Goal: Use online tool/utility: Utilize a website feature to perform a specific function

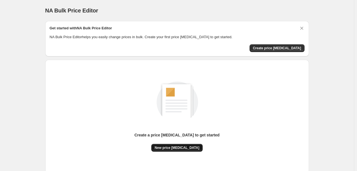
click at [173, 149] on span "New price [MEDICAL_DATA]" at bounding box center [177, 148] width 45 height 4
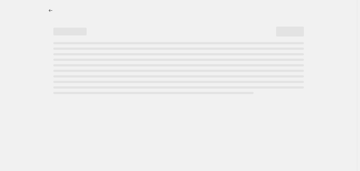
select select "percentage"
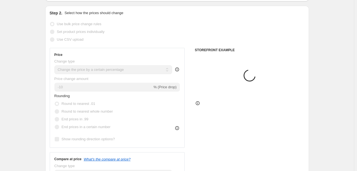
scroll to position [55, 0]
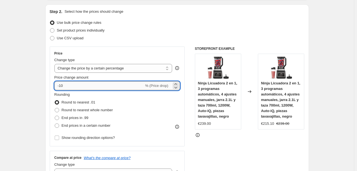
click at [92, 86] on input "-10" at bounding box center [99, 86] width 90 height 9
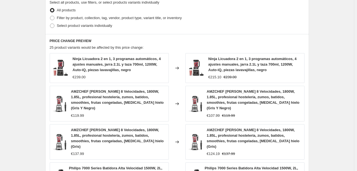
scroll to position [425, 0]
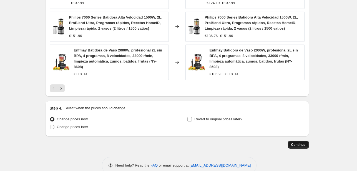
click at [301, 143] on span "Continue" at bounding box center [298, 145] width 14 height 4
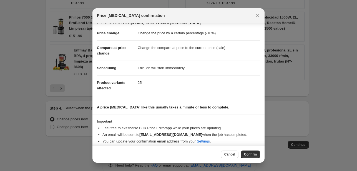
scroll to position [11, 0]
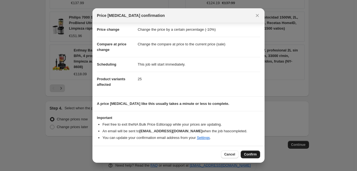
click at [248, 155] on span "Confirm" at bounding box center [250, 155] width 13 height 4
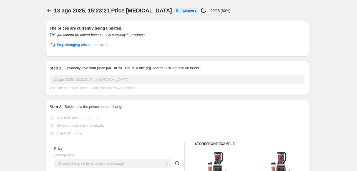
select select "percentage"
